Goal: Find specific page/section: Find specific page/section

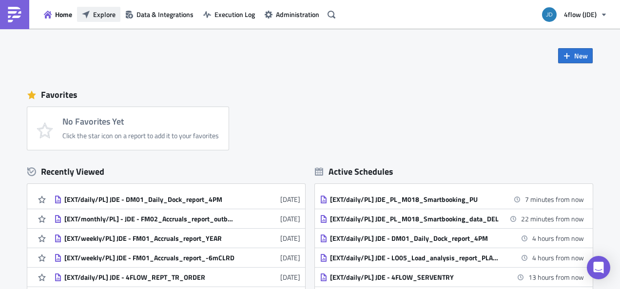
click at [100, 15] on span "Explore" at bounding box center [104, 14] width 22 height 10
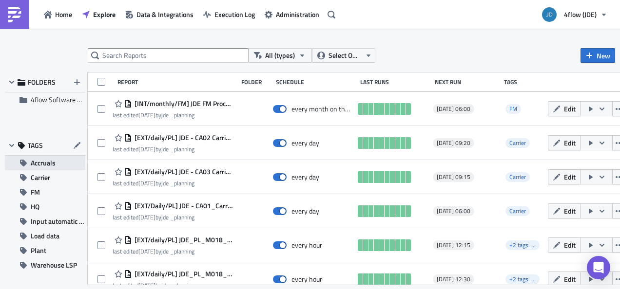
click at [53, 162] on span "Accruals" at bounding box center [43, 163] width 25 height 15
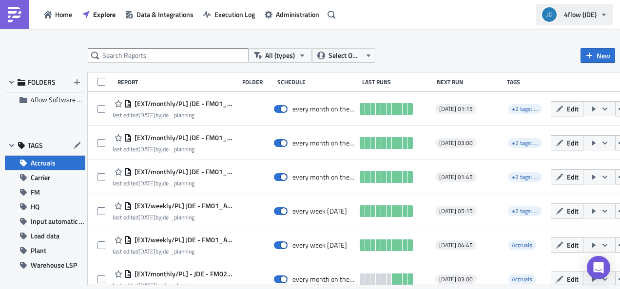
click at [600, 11] on icon "button" at bounding box center [604, 15] width 8 height 8
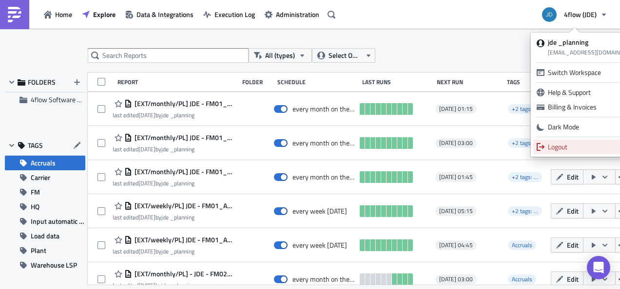
click at [559, 146] on div "Logout" at bounding box center [595, 147] width 94 height 10
